Goal: Book appointment/travel/reservation

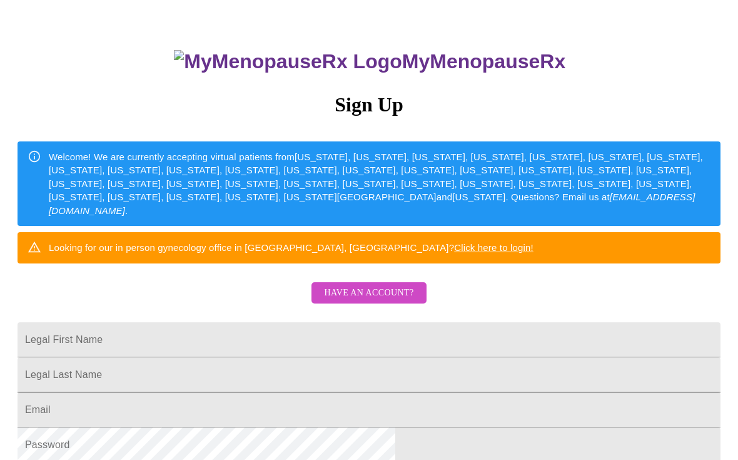
scroll to position [77, 0]
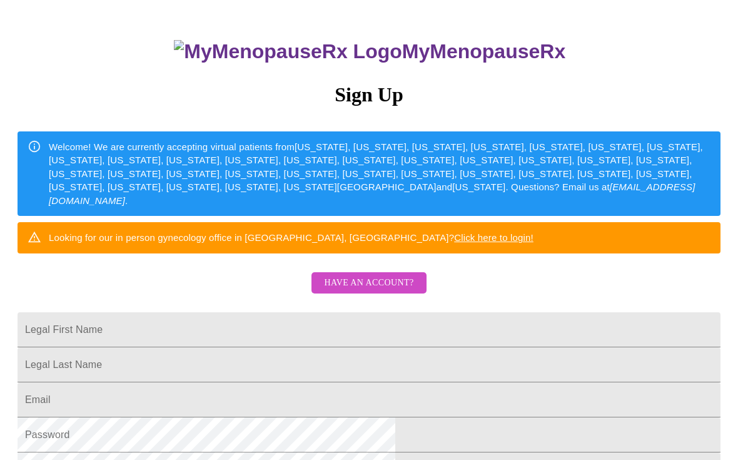
click at [333, 291] on span "Have an account?" at bounding box center [368, 283] width 89 height 16
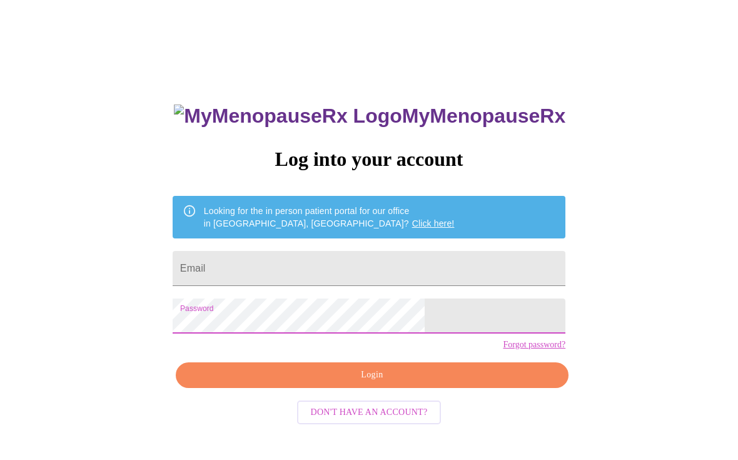
scroll to position [36, 0]
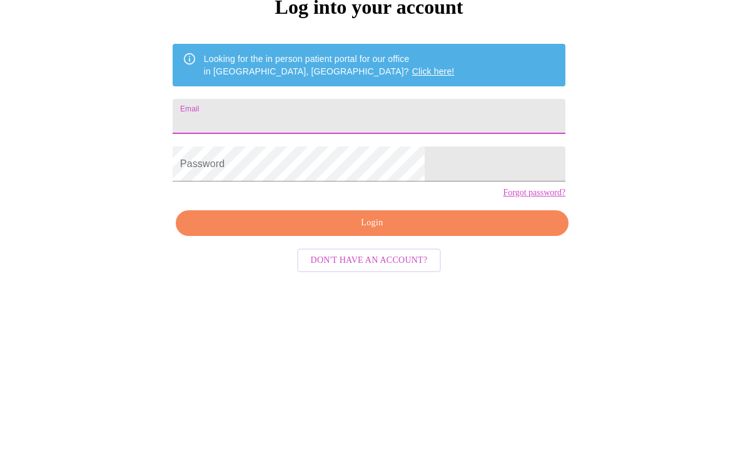
scroll to position [165, 0]
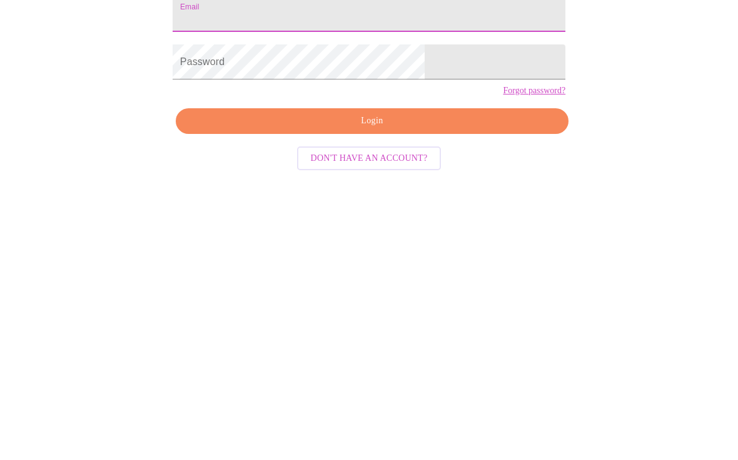
type input "pattigebner@gmail.com"
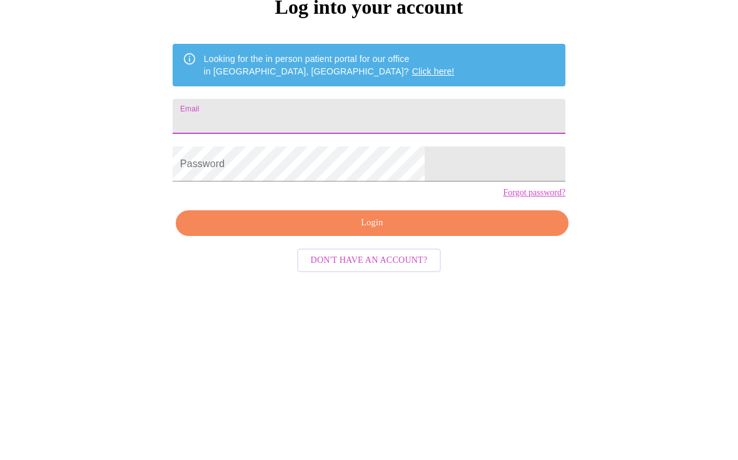
type input "[EMAIL_ADDRESS][DOMAIN_NAME]"
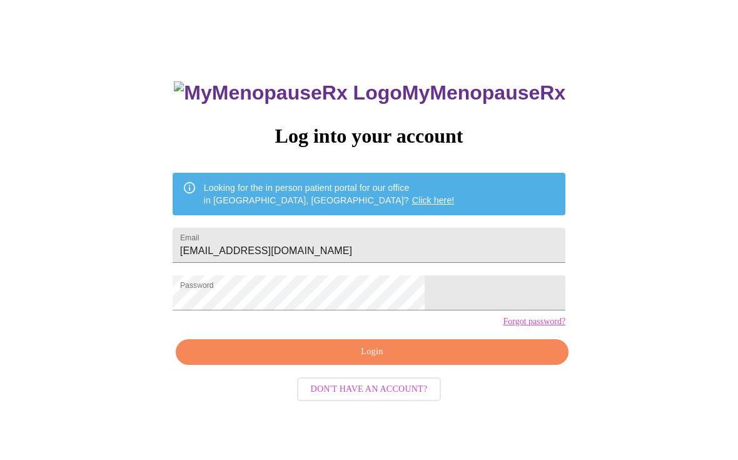
click at [350, 360] on span "Login" at bounding box center [372, 353] width 364 height 16
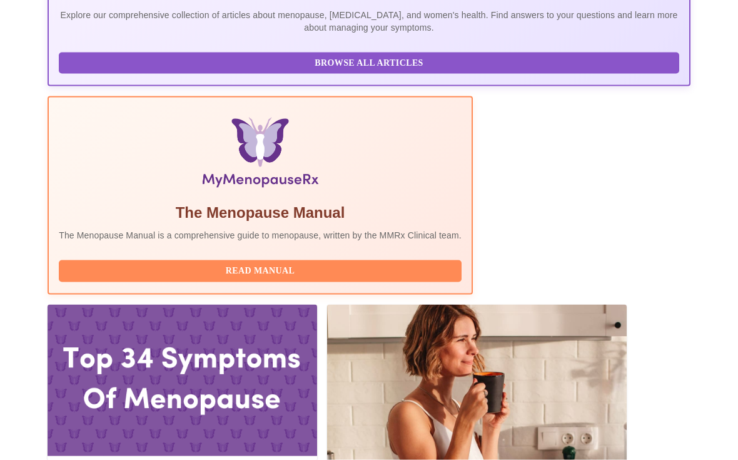
scroll to position [335, 0]
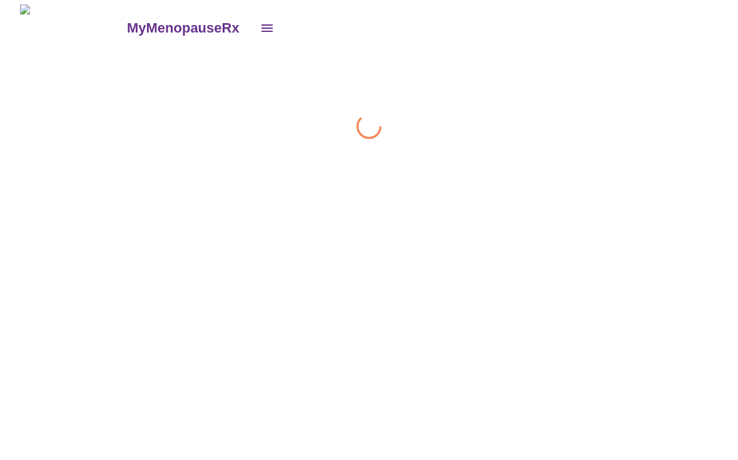
scroll to position [1, 0]
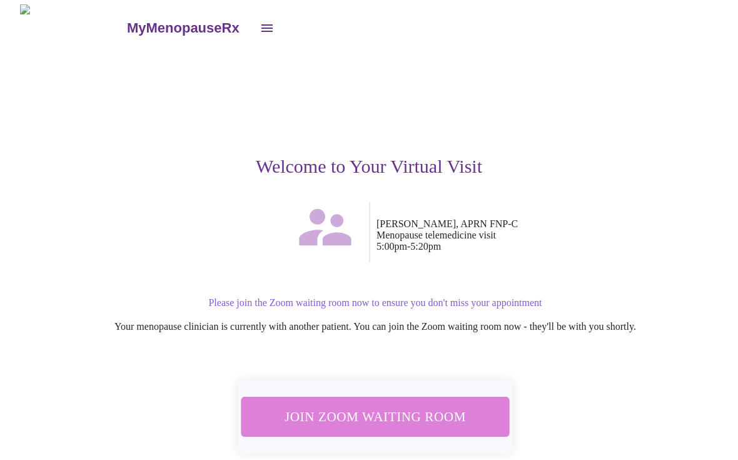
click at [427, 414] on span "Join Zoom Waiting Room" at bounding box center [376, 416] width 238 height 23
